Goal: Task Accomplishment & Management: Use online tool/utility

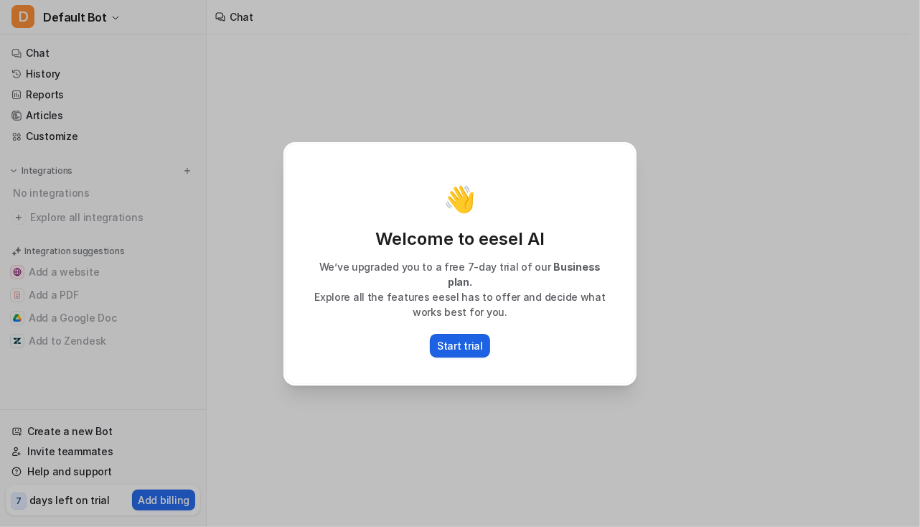
click at [465, 341] on p "Start trial" at bounding box center [460, 345] width 46 height 15
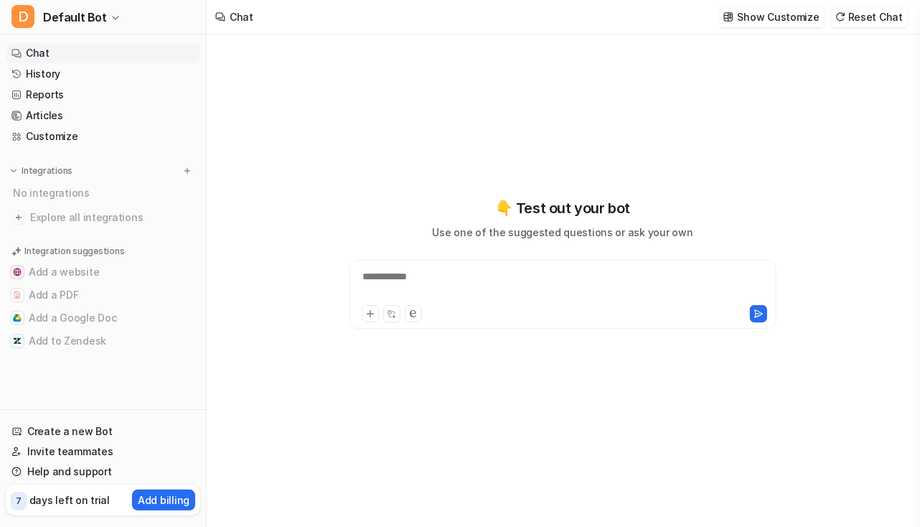
type textarea "**********"
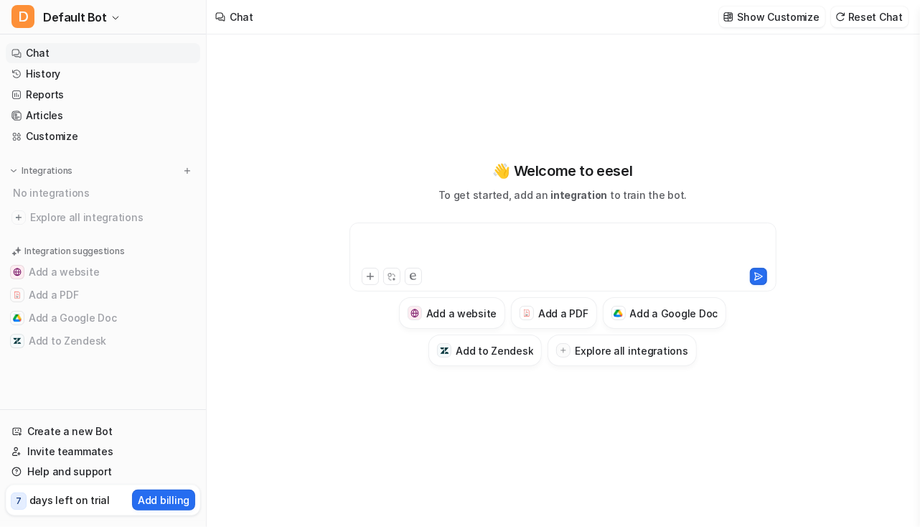
paste div
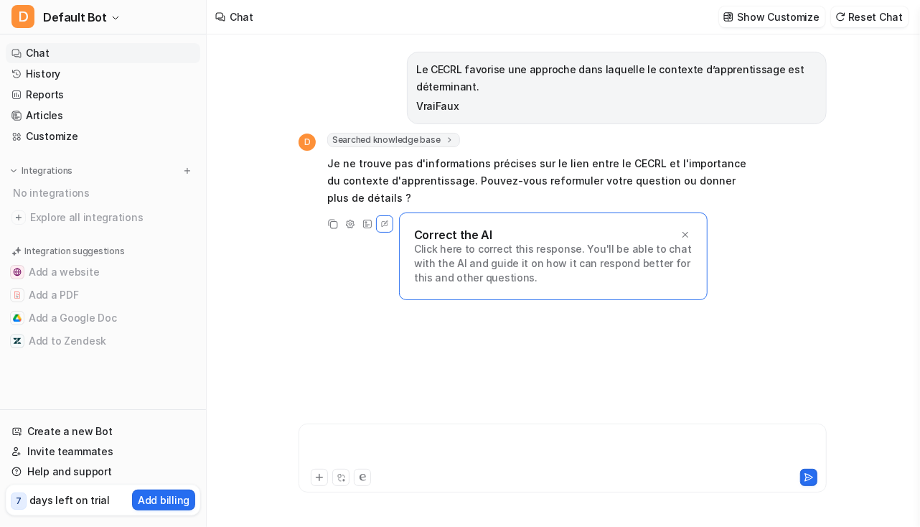
click at [352, 442] on div at bounding box center [563, 449] width 522 height 33
paste div
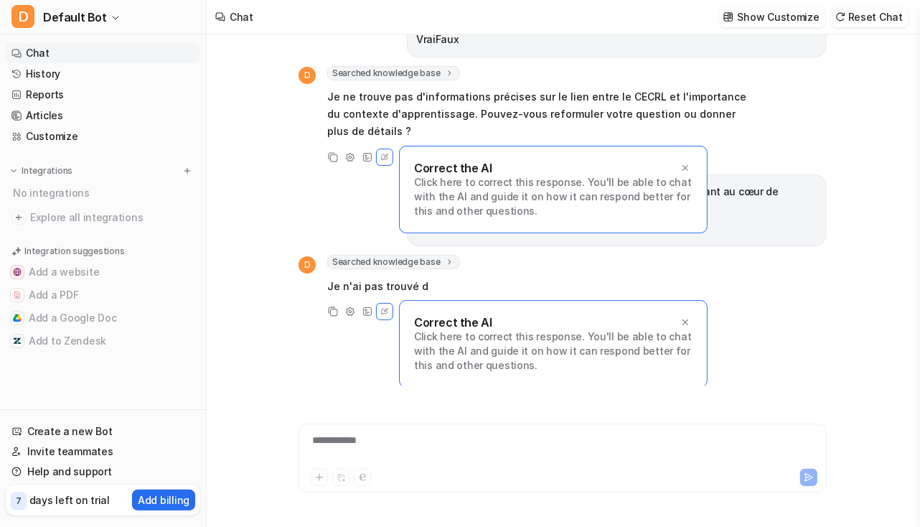
scroll to position [101, 0]
